Goal: Check status: Check status

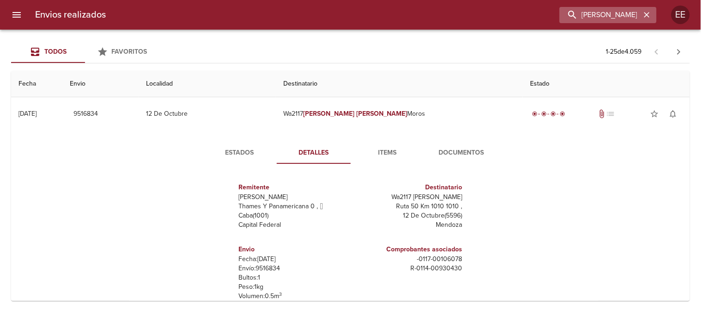
scroll to position [5, 0]
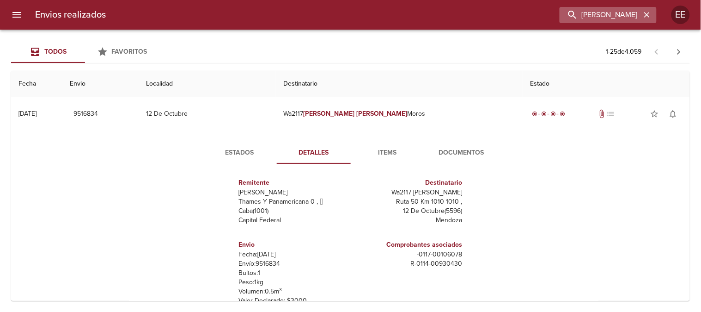
click at [646, 11] on icon "button" at bounding box center [647, 14] width 9 height 9
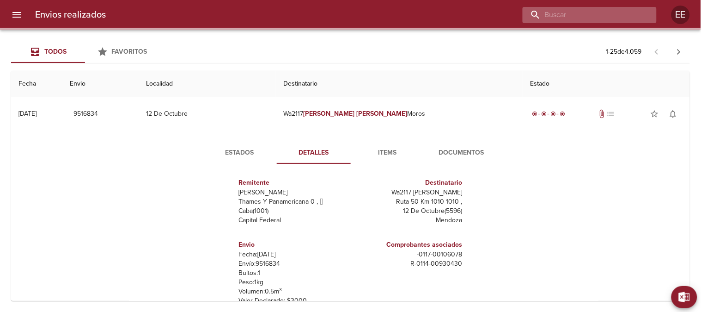
click at [602, 22] on input "buscar" at bounding box center [582, 15] width 118 height 16
paste input "[PERSON_NAME] MP"
type input "[PERSON_NAME] MP"
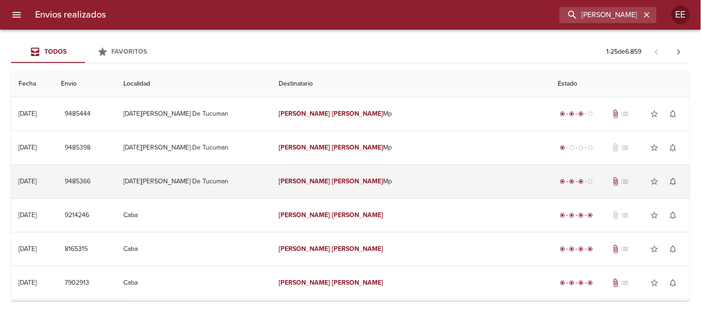
click at [367, 178] on em "[PERSON_NAME]" at bounding box center [357, 181] width 51 height 8
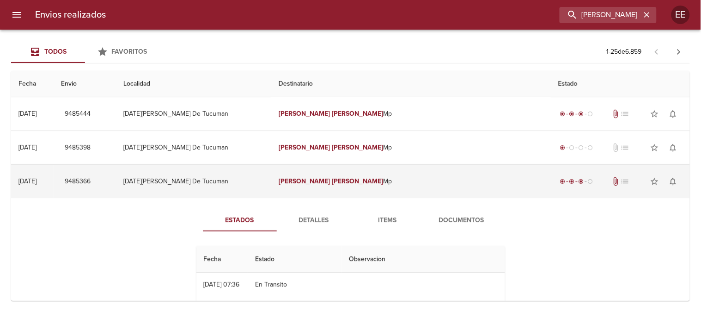
scroll to position [103, 0]
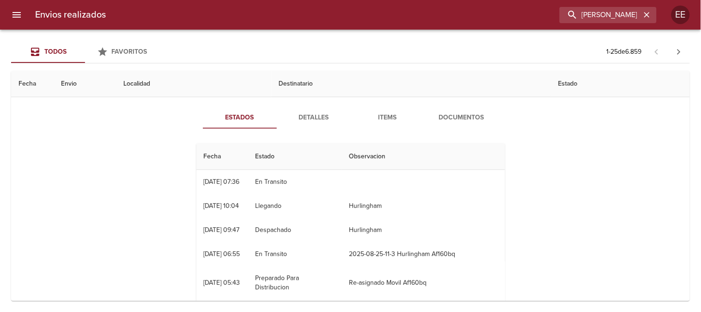
click at [305, 116] on span "Detalles" at bounding box center [314, 118] width 63 height 12
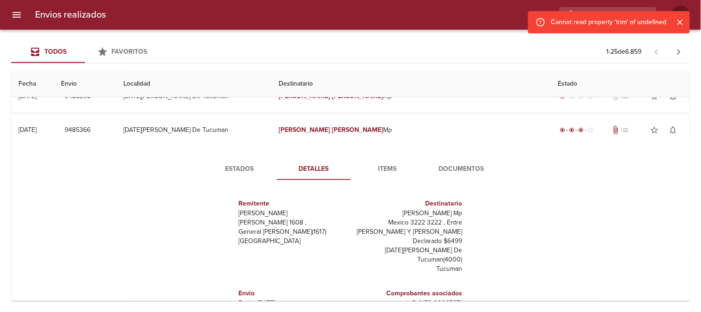
scroll to position [0, 0]
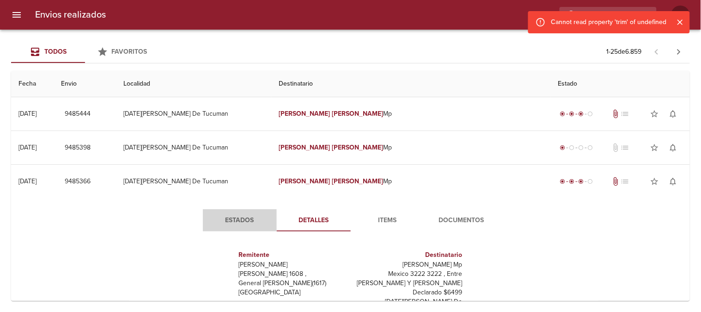
click at [239, 218] on span "Estados" at bounding box center [240, 221] width 63 height 12
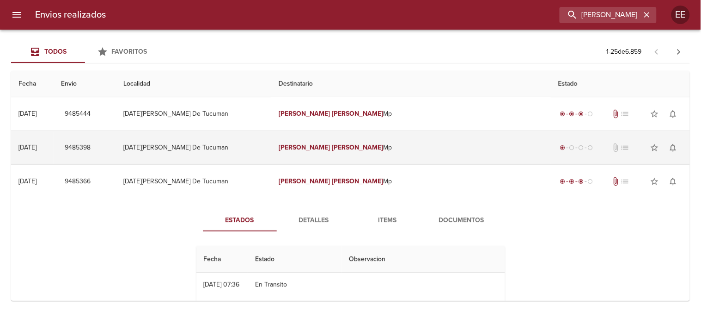
click at [330, 147] on em "[PERSON_NAME]" at bounding box center [304, 147] width 51 height 8
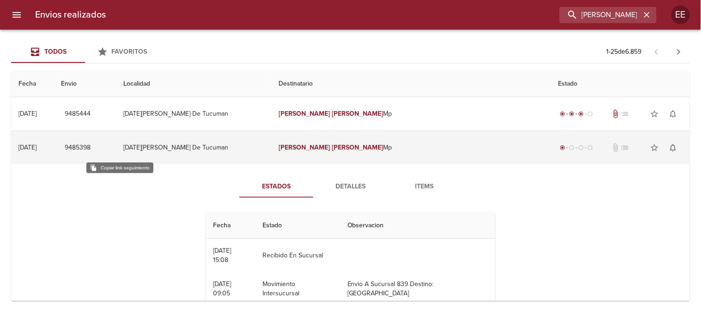
click at [91, 146] on span "9485398" at bounding box center [78, 148] width 26 height 12
